Goal: Find specific page/section

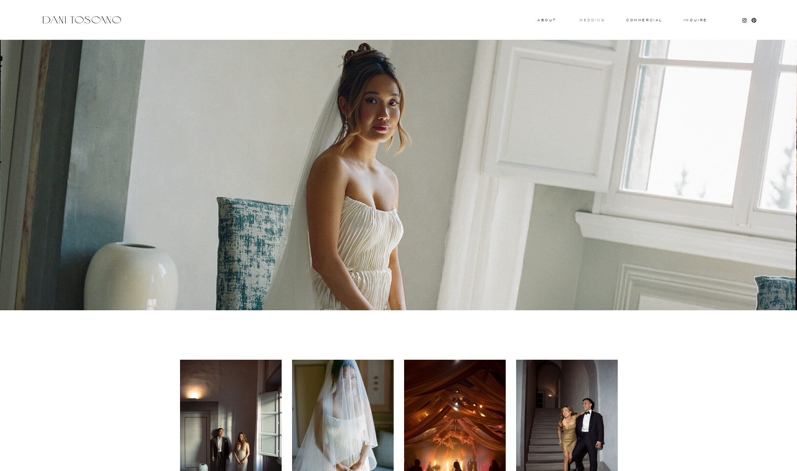
click at [595, 21] on h3 "wedding" at bounding box center [591, 20] width 25 height 3
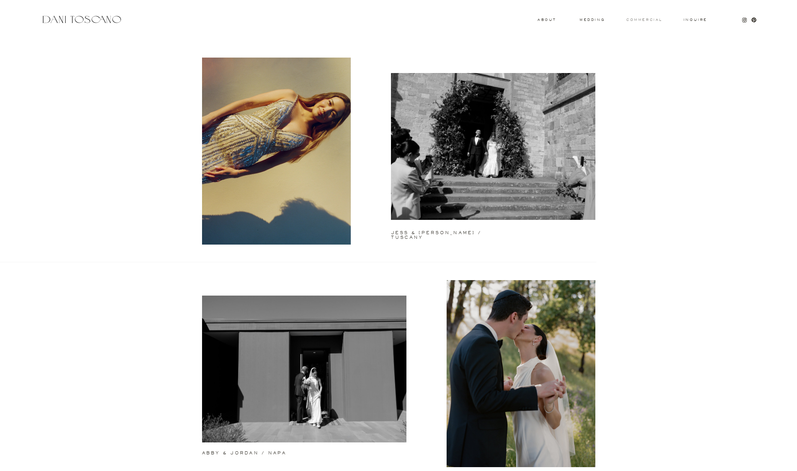
click at [645, 20] on h3 "commercial" at bounding box center [644, 19] width 36 height 3
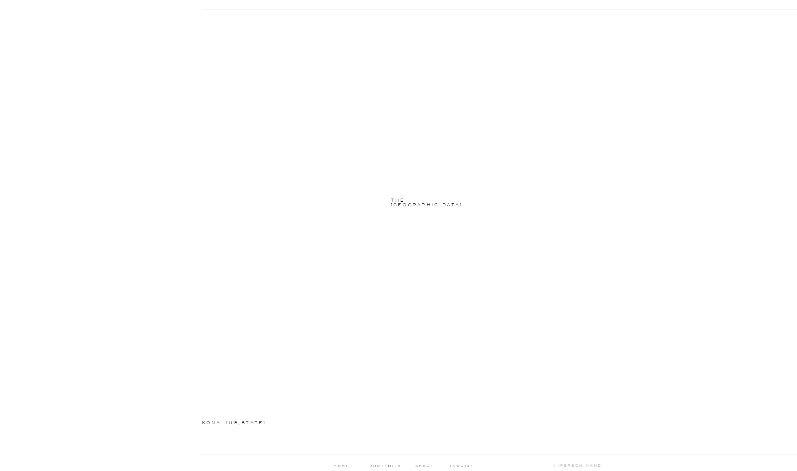
scroll to position [933, 0]
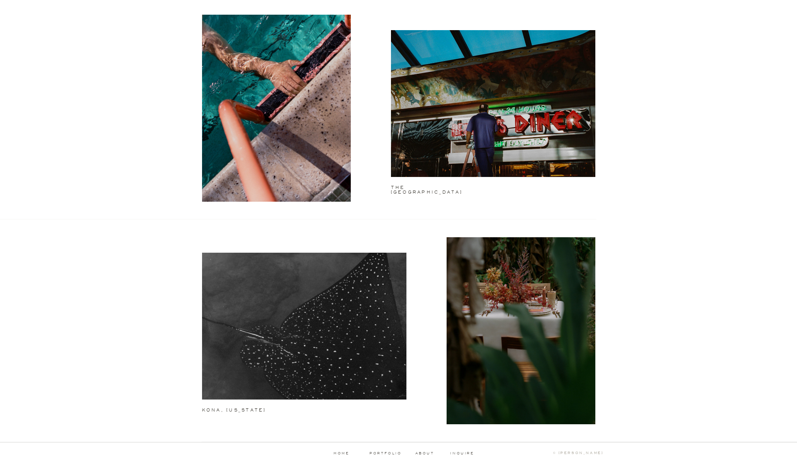
click at [430, 452] on p "about" at bounding box center [425, 453] width 21 height 3
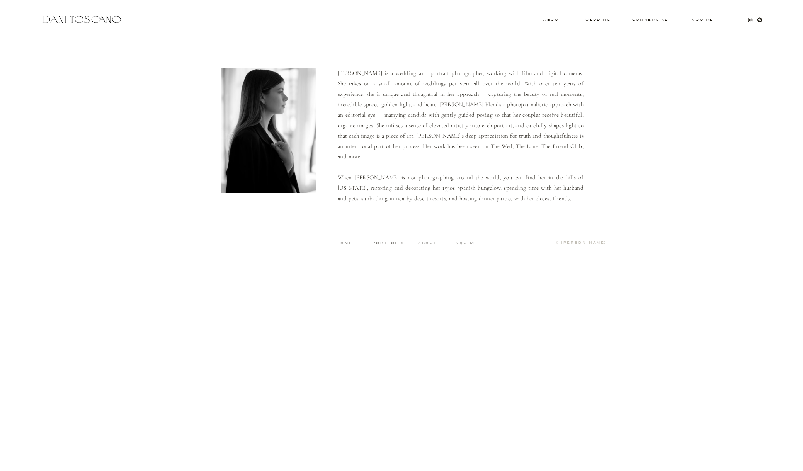
click at [423, 241] on p "about" at bounding box center [428, 242] width 21 height 3
click at [694, 19] on h3 "Inquire" at bounding box center [701, 20] width 25 height 4
